Goal: Check status: Check status

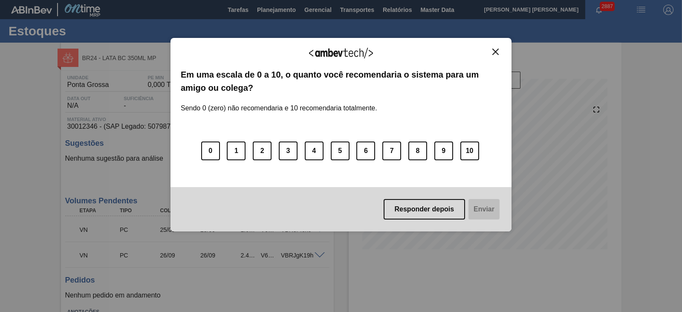
click at [493, 53] on img "Close" at bounding box center [496, 52] width 6 height 6
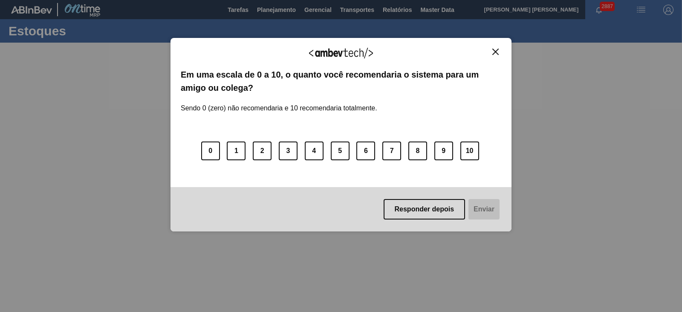
click at [496, 53] on img "Close" at bounding box center [496, 52] width 6 height 6
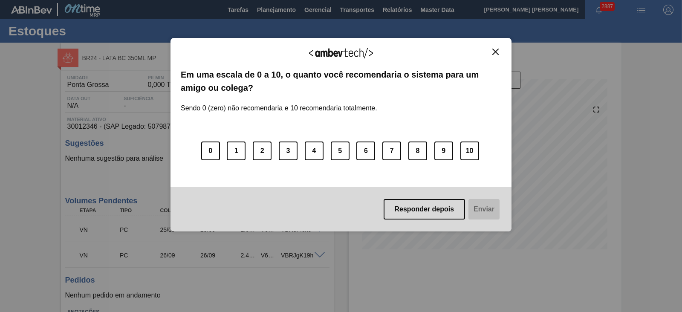
click at [498, 52] on img "Close" at bounding box center [496, 52] width 6 height 6
click at [496, 50] on img "Close" at bounding box center [496, 52] width 6 height 6
click at [494, 54] on img "Close" at bounding box center [496, 52] width 6 height 6
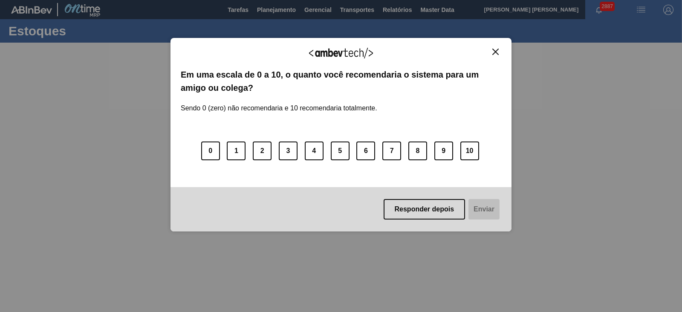
click at [494, 52] on img "Close" at bounding box center [496, 52] width 6 height 6
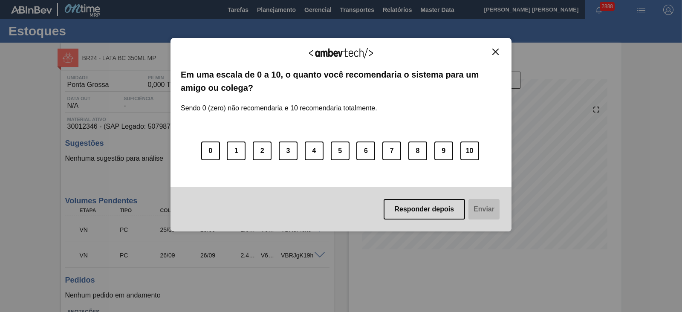
drag, startPoint x: 279, startPoint y: 243, endPoint x: 495, endPoint y: 52, distance: 287.7
click at [495, 52] on img "Close" at bounding box center [496, 52] width 6 height 6
